Goal: Task Accomplishment & Management: Manage account settings

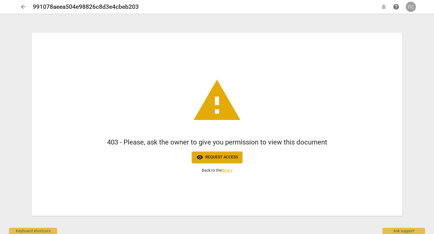
click at [414, 8] on div "RE" at bounding box center [411, 7] width 10 height 10
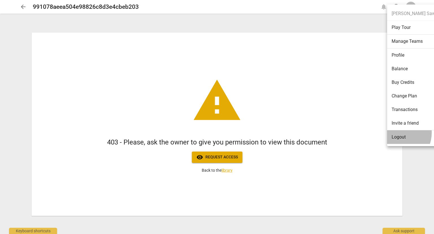
click at [396, 132] on li "Logout" at bounding box center [417, 137] width 58 height 14
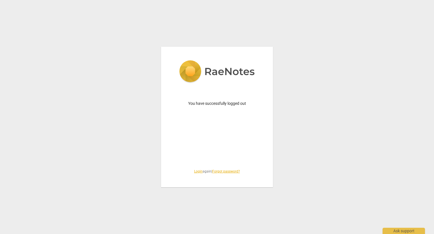
click at [197, 172] on link "Login" at bounding box center [198, 171] width 8 height 4
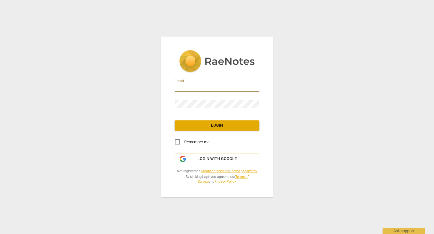
click at [209, 90] on input "email" at bounding box center [217, 87] width 85 height 8
type input "[EMAIL_ADDRESS][DOMAIN_NAME]"
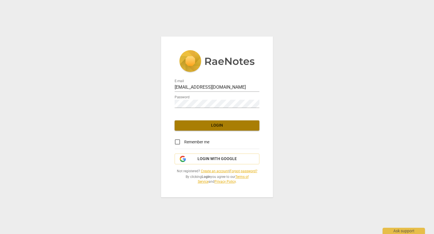
click at [213, 122] on span "Login" at bounding box center [217, 125] width 76 height 6
